Goal: Task Accomplishment & Management: Manage account settings

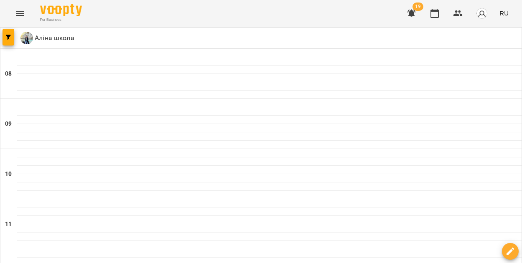
scroll to position [36, 0]
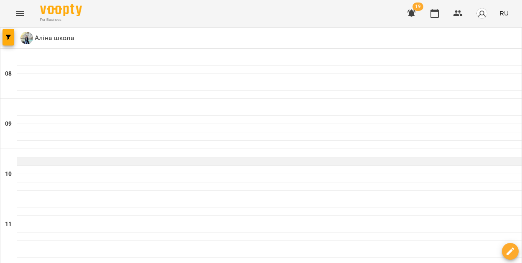
scroll to position [516, 0]
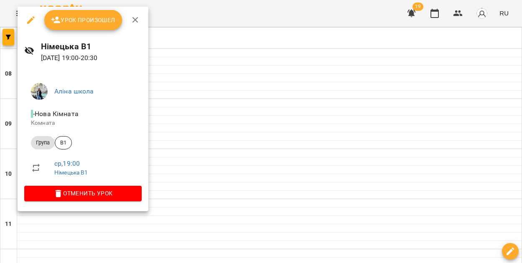
click at [81, 25] on button "Урок произошел" at bounding box center [83, 20] width 78 height 20
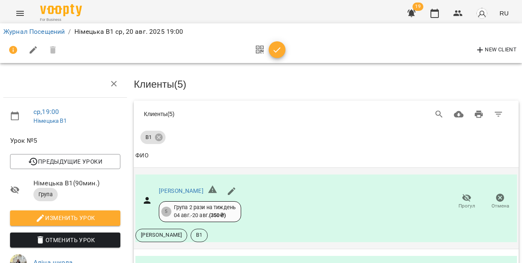
scroll to position [93, 0]
click at [462, 203] on span "Прогул" at bounding box center [466, 206] width 17 height 7
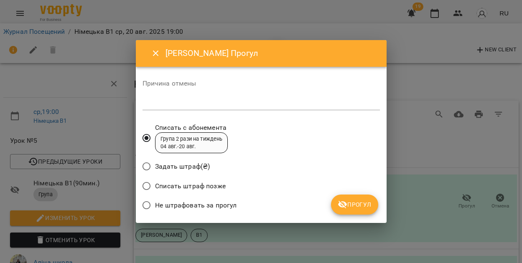
click at [361, 200] on span "Прогул" at bounding box center [355, 205] width 34 height 10
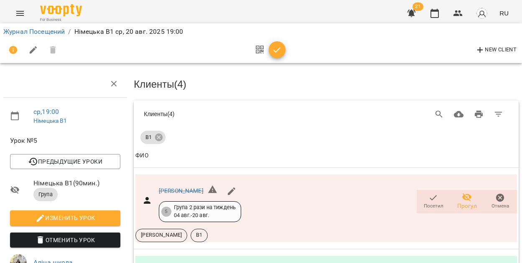
scroll to position [0, 0]
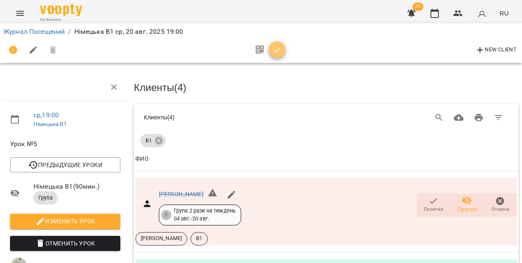
click at [279, 56] on button "button" at bounding box center [277, 49] width 17 height 17
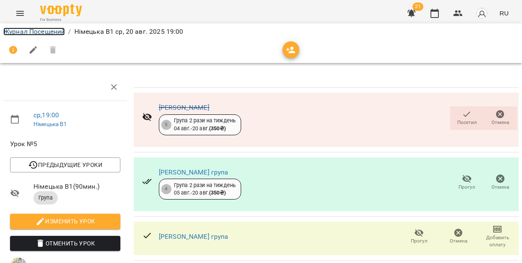
click at [25, 30] on link "Журнал Посещений" at bounding box center [33, 32] width 61 height 8
